Goal: Check status: Check status

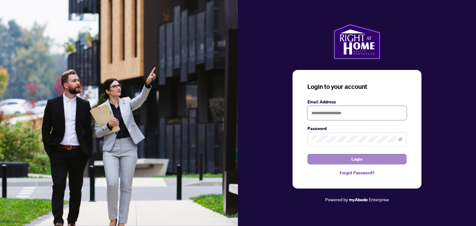
type input "**********"
click at [365, 159] on button "Login" at bounding box center [356, 159] width 99 height 11
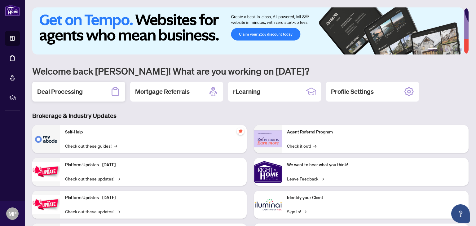
click at [59, 90] on h2 "Deal Processing" at bounding box center [60, 91] width 46 height 9
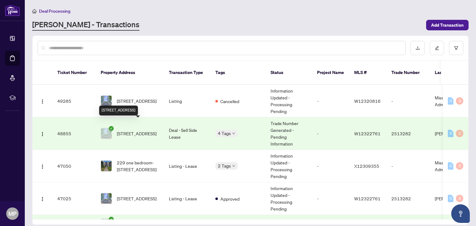
click at [133, 130] on span "[STREET_ADDRESS]" at bounding box center [137, 133] width 40 height 7
